Goal: Browse casually: Explore the website without a specific task or goal

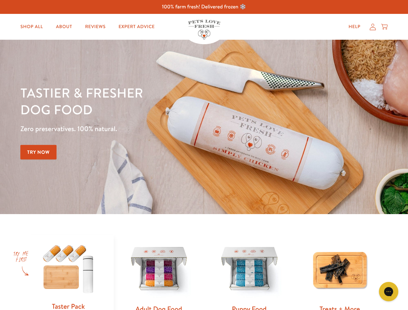
click at [204, 155] on div "Tastier & fresher dog food Zero preservatives. 100% natural. Try Now" at bounding box center [142, 126] width 245 height 85
click at [388, 292] on icon "Gorgias live chat" at bounding box center [388, 291] width 6 height 6
